Goal: Task Accomplishment & Management: Use online tool/utility

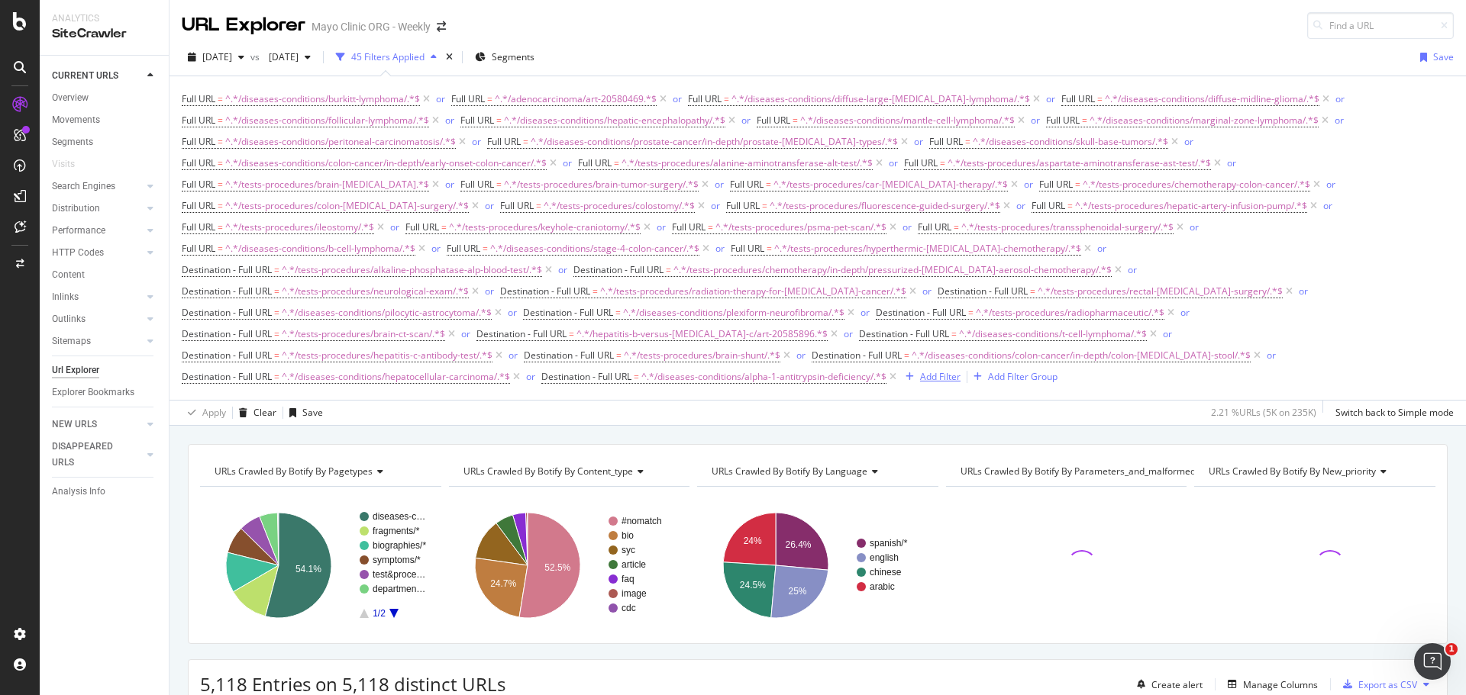
click at [950, 376] on div "Add Filter" at bounding box center [940, 376] width 40 height 13
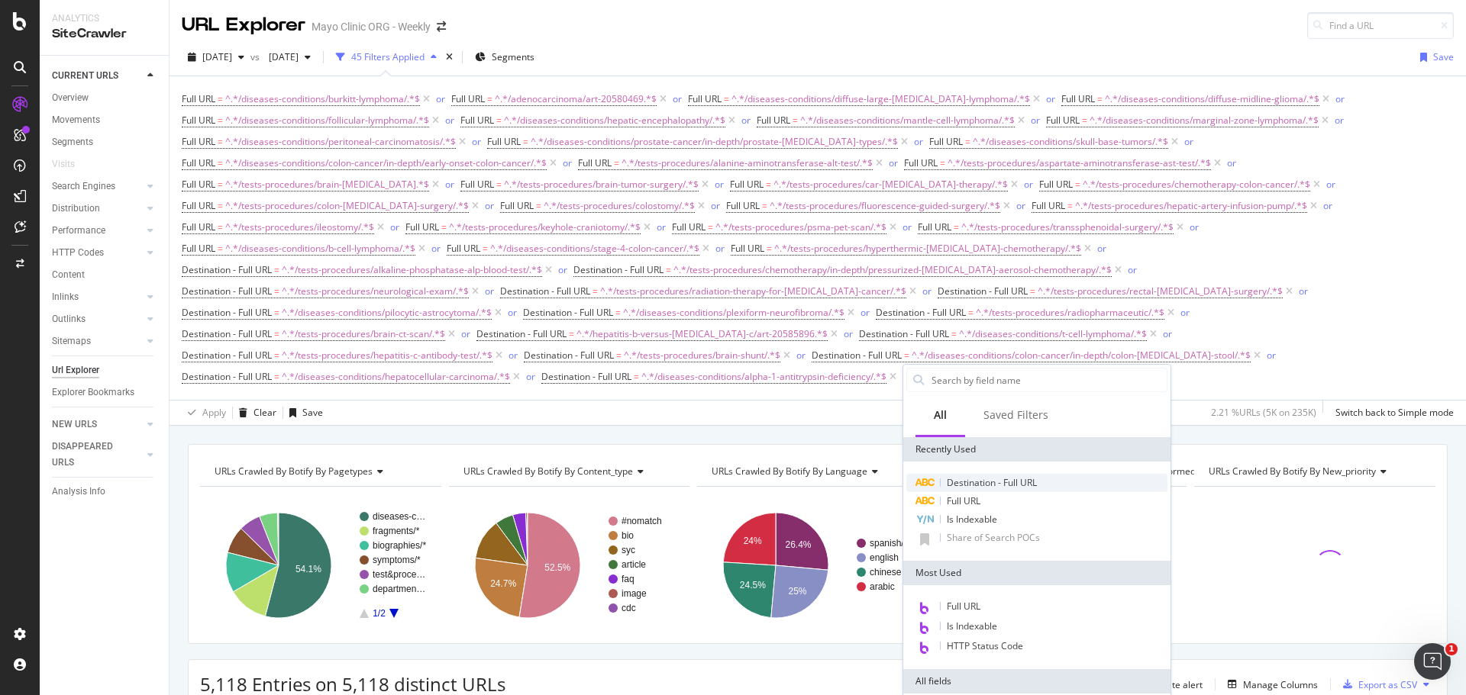
click at [968, 482] on span "Destination - Full URL" at bounding box center [991, 482] width 90 height 13
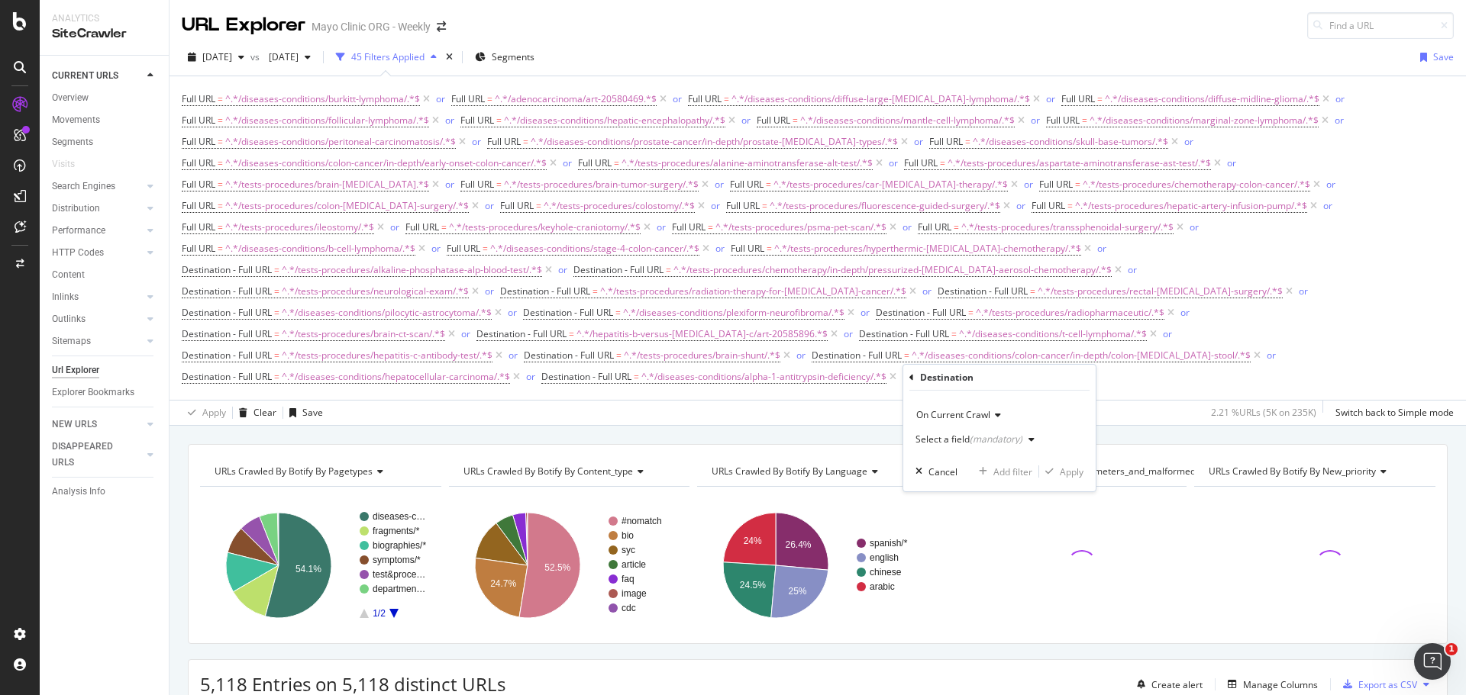
click at [953, 440] on div "Select a field (mandatory)" at bounding box center [968, 439] width 107 height 9
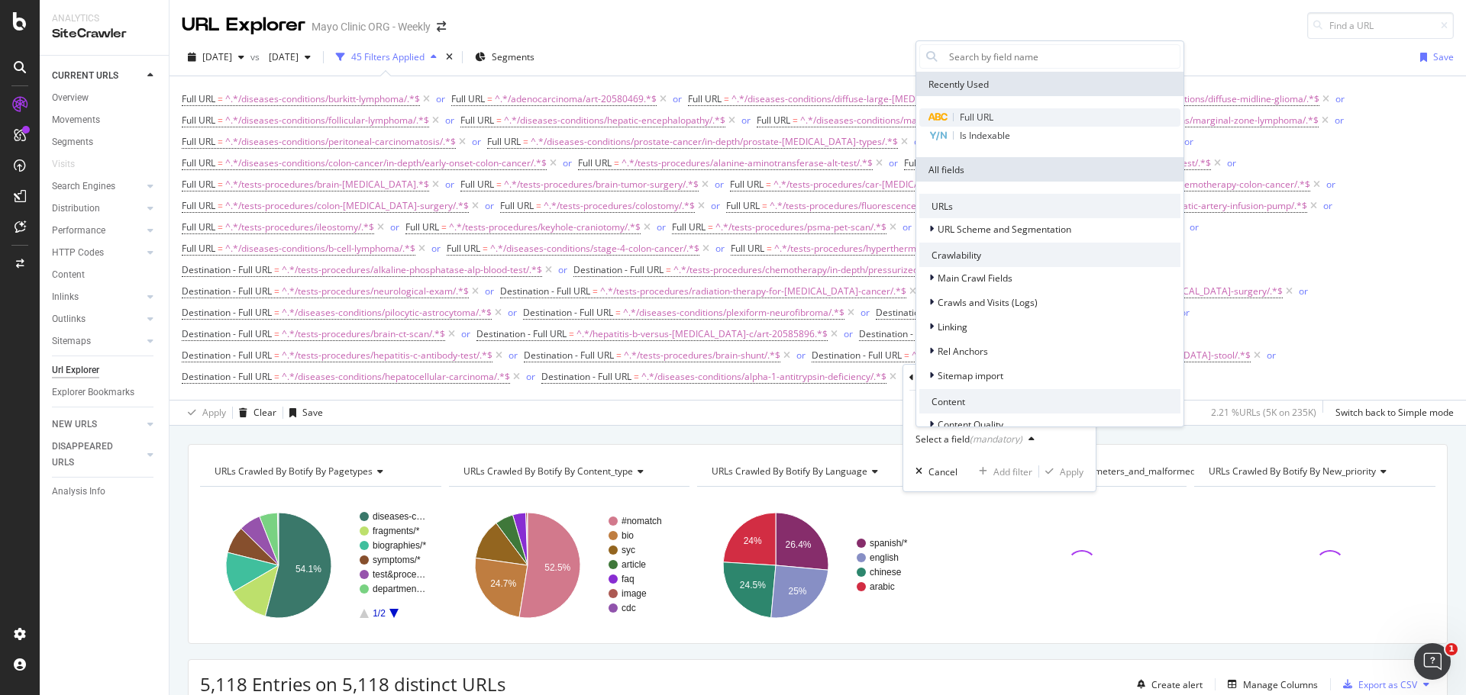
click at [1004, 113] on div "Full URL" at bounding box center [1049, 117] width 261 height 18
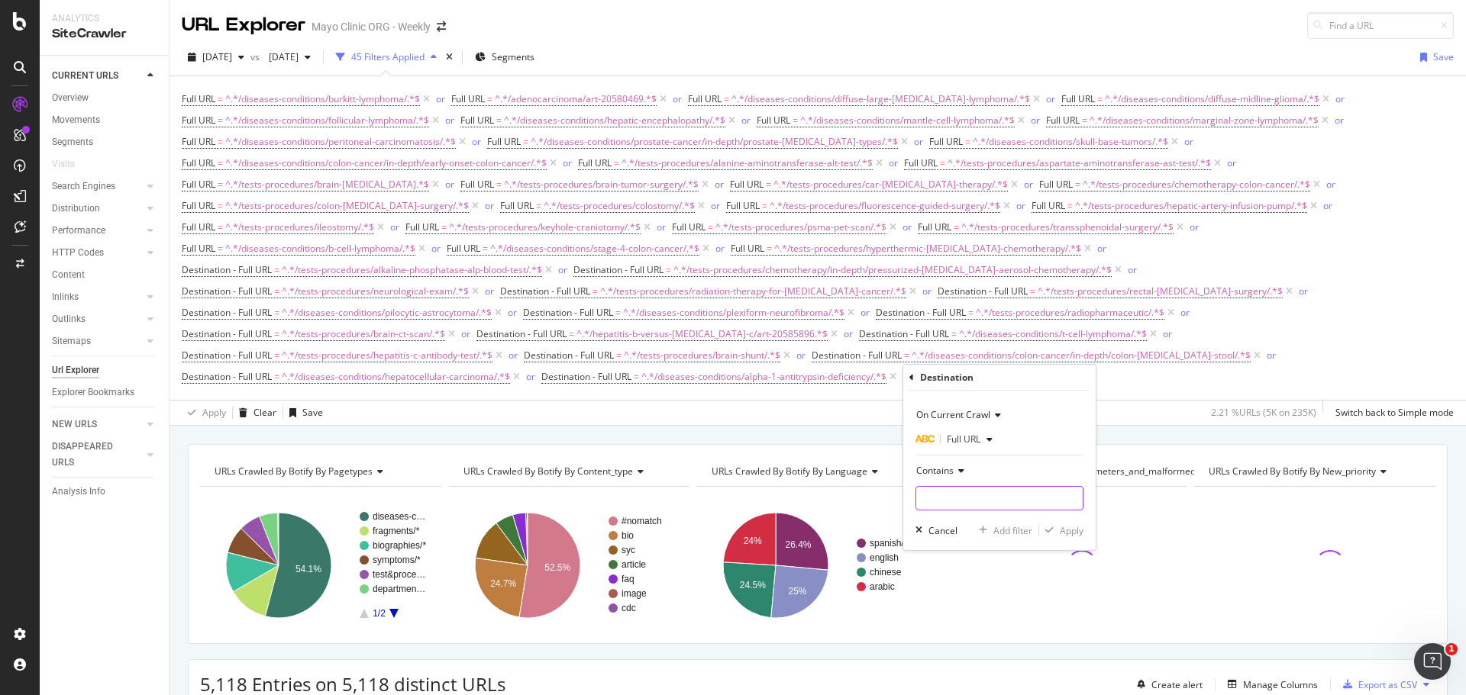
click at [953, 494] on input "text" at bounding box center [999, 498] width 166 height 24
paste input "/diseases-conditions/lymphoma/"
type input "/diseases-conditions/lymphoma/"
click at [1069, 539] on div "On Current Crawl Full URL Contains /diseases-conditions/lymphoma/ Cancel Add fi…" at bounding box center [999, 471] width 192 height 160
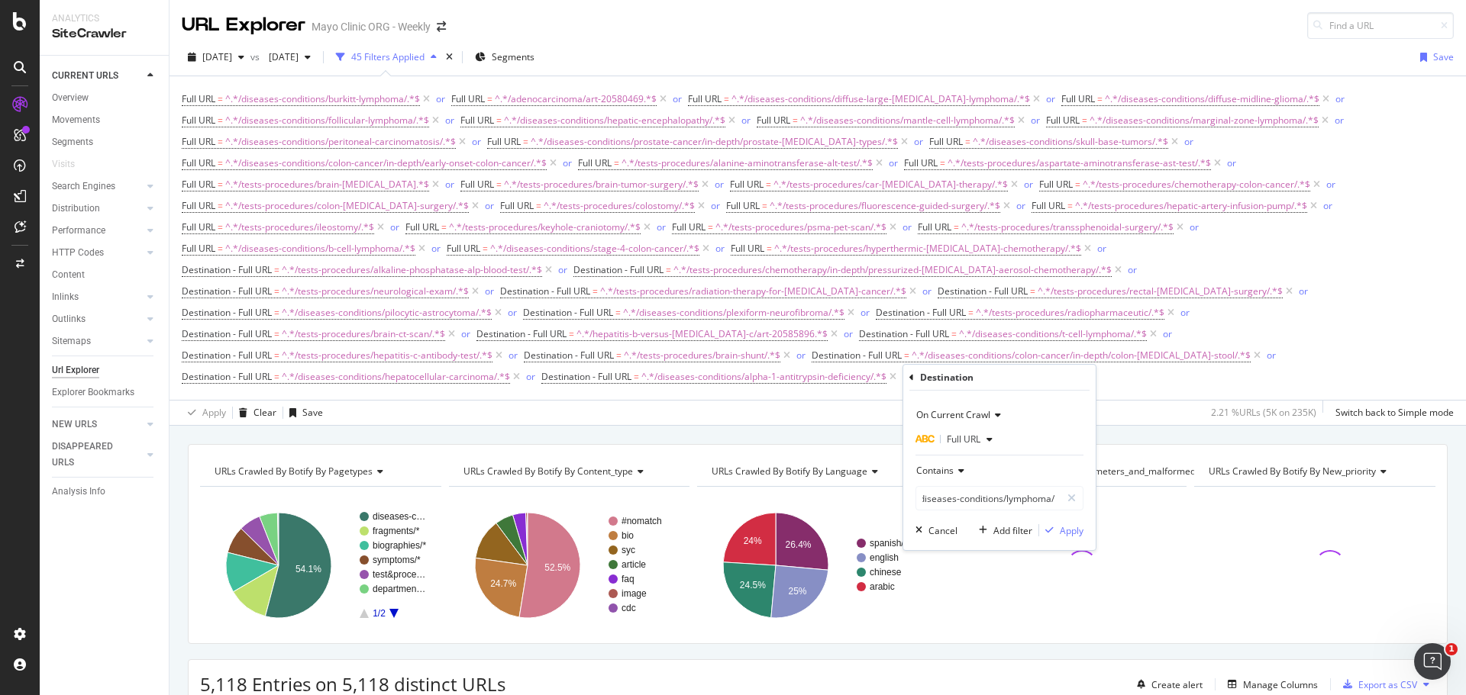
scroll to position [0, 0]
click at [1071, 531] on div "Apply" at bounding box center [1071, 530] width 24 height 13
